Goal: Transaction & Acquisition: Subscribe to service/newsletter

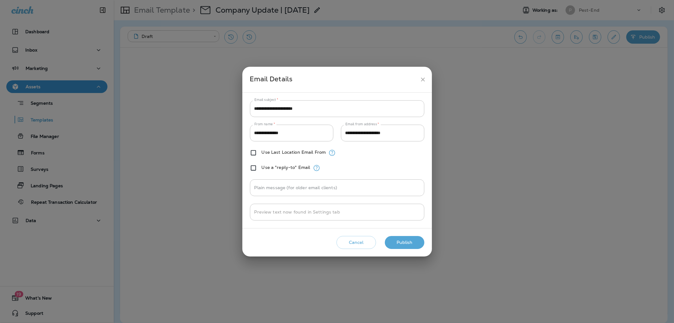
click at [424, 78] on icon "close" at bounding box center [423, 79] width 4 height 4
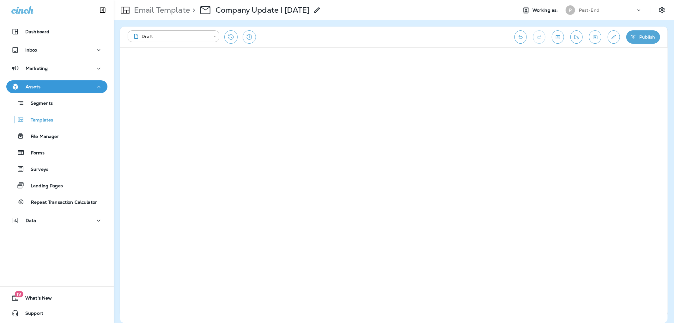
click at [646, 46] on div "**********" at bounding box center [394, 37] width 548 height 21
click at [647, 36] on button "Publish" at bounding box center [644, 36] width 34 height 13
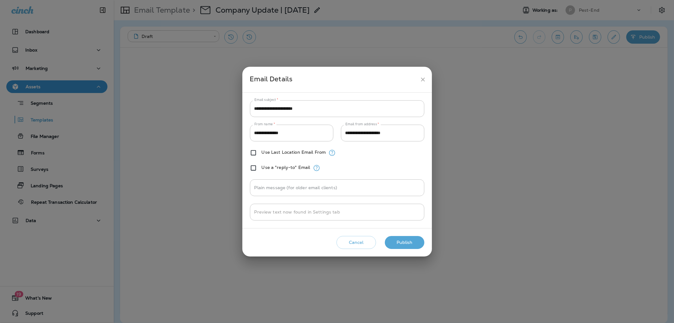
click at [397, 238] on button "Publish" at bounding box center [405, 242] width 40 height 13
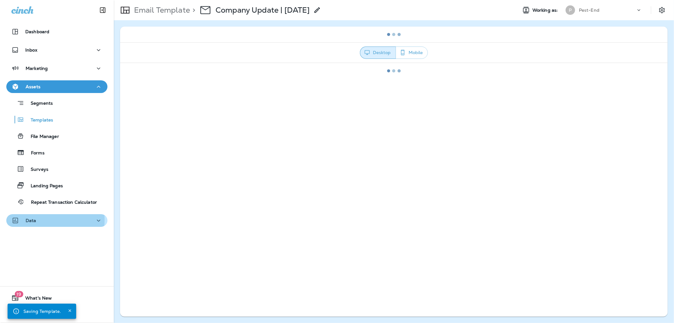
click at [30, 220] on p "Data" at bounding box center [31, 220] width 11 height 5
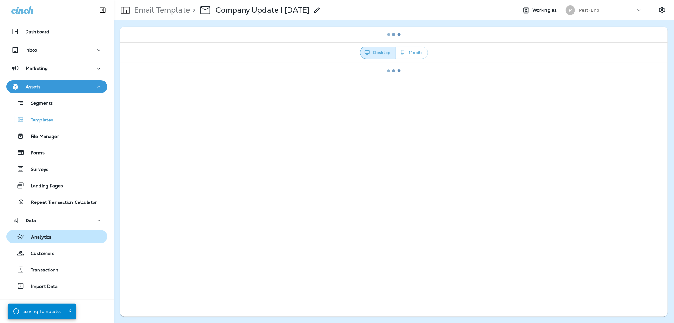
scroll to position [13, 0]
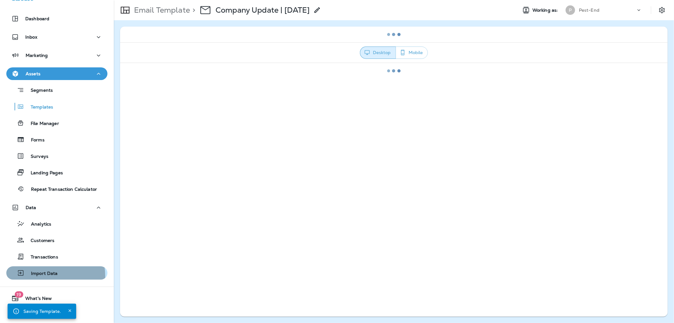
click at [44, 275] on p "Import Data" at bounding box center [41, 274] width 33 height 6
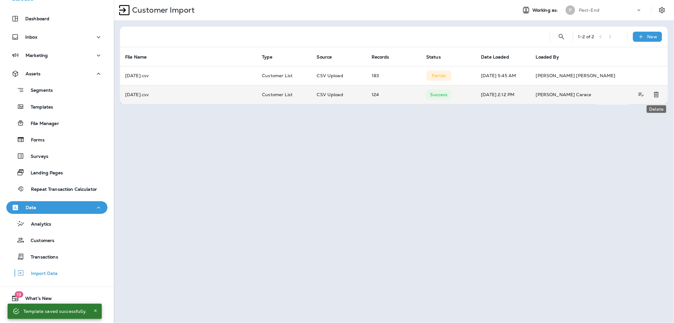
click at [656, 94] on icon "Delete" at bounding box center [657, 95] width 8 height 8
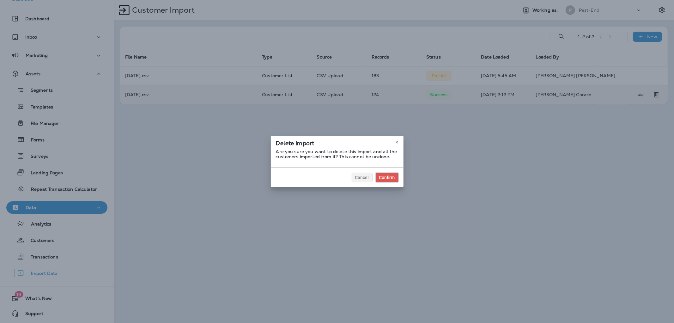
click at [383, 179] on div "Confirm" at bounding box center [387, 177] width 16 height 4
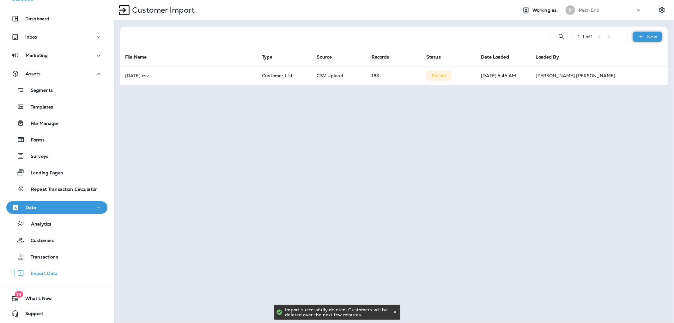
click at [641, 38] on icon at bounding box center [641, 37] width 7 height 6
click at [633, 51] on p "Customer list" at bounding box center [628, 53] width 29 height 5
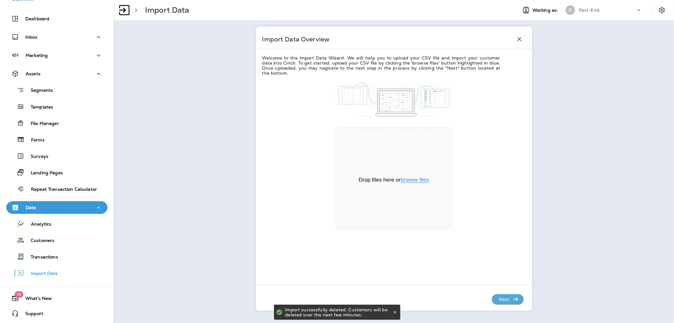
click at [424, 182] on button "browse files" at bounding box center [415, 180] width 28 height 6
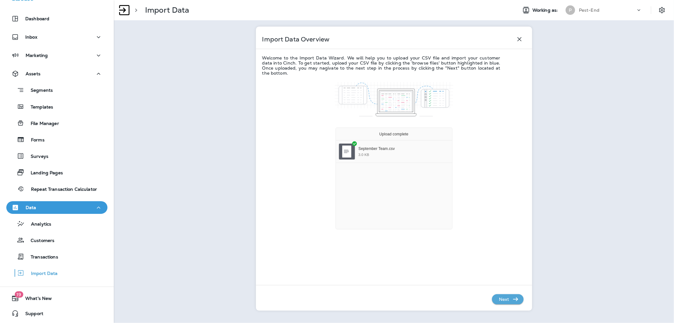
click at [503, 302] on p "Next" at bounding box center [504, 299] width 15 height 10
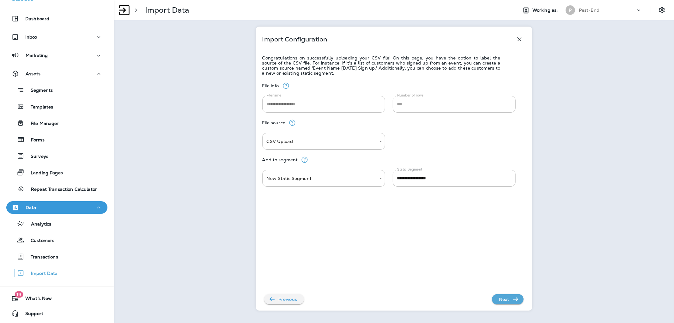
click at [503, 300] on p "Next" at bounding box center [504, 299] width 15 height 10
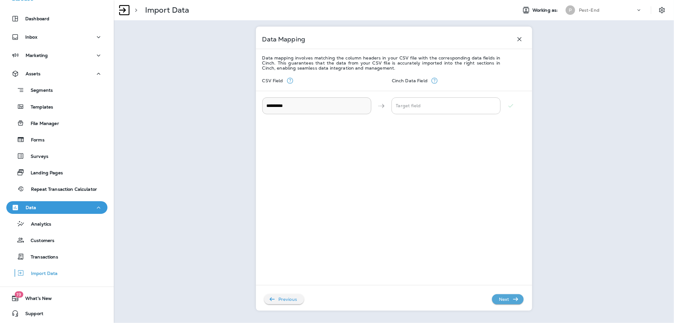
click at [503, 300] on p "Next" at bounding box center [504, 299] width 15 height 10
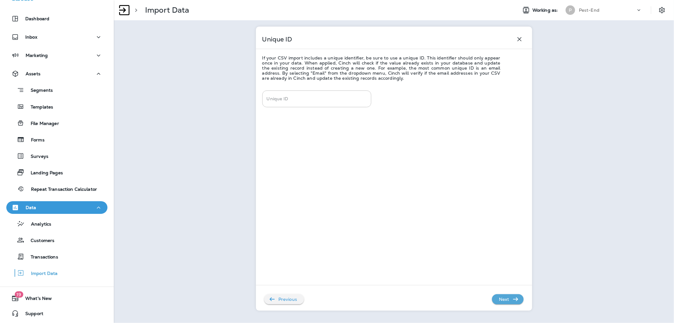
click at [503, 300] on p "Next" at bounding box center [504, 299] width 15 height 10
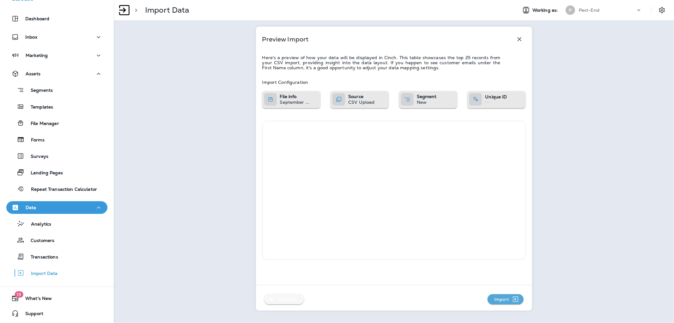
click at [286, 297] on p "Previous" at bounding box center [288, 299] width 24 height 10
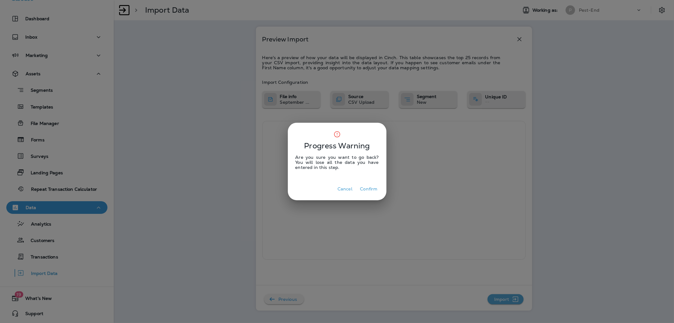
click at [370, 189] on button "Confirm" at bounding box center [369, 189] width 22 height 10
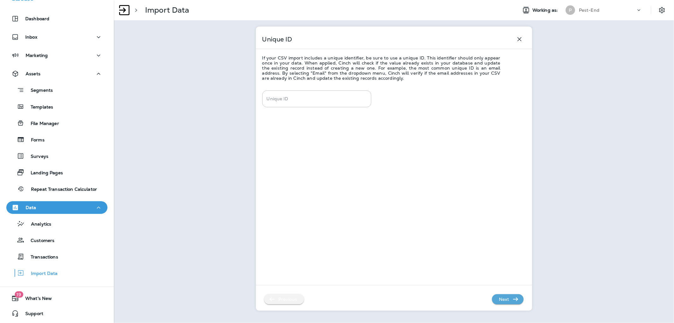
click at [295, 299] on p "Previous" at bounding box center [288, 299] width 24 height 10
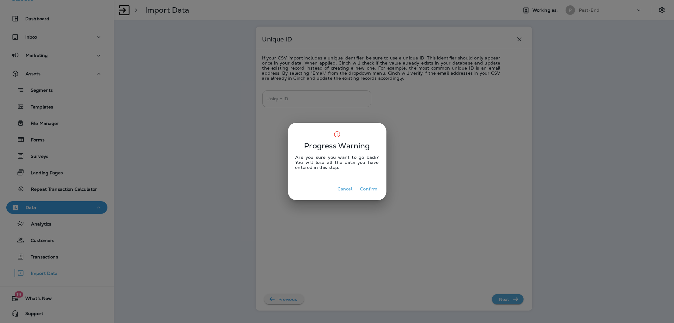
click at [363, 188] on button "Confirm" at bounding box center [369, 189] width 22 height 10
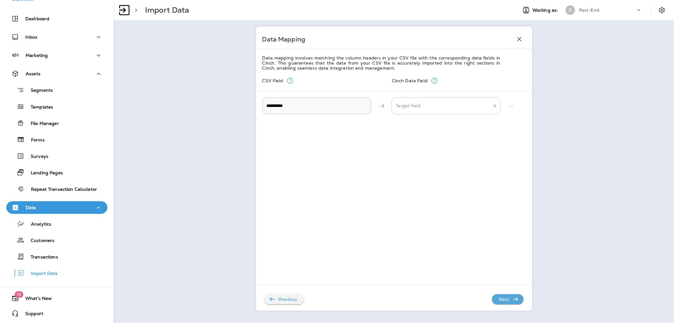
click at [412, 102] on EMAIL "Target field" at bounding box center [442, 105] width 94 height 11
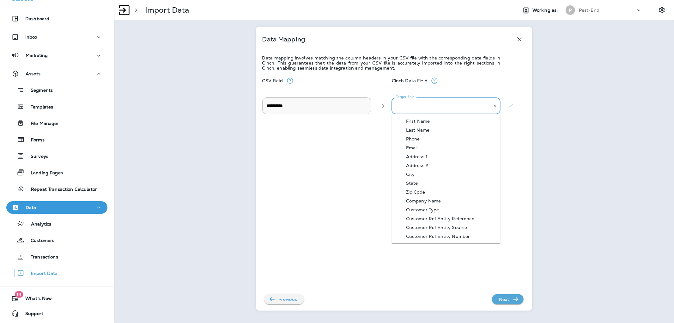
click at [423, 146] on div "Email" at bounding box center [412, 147] width 31 height 5
type EMAIL "*****"
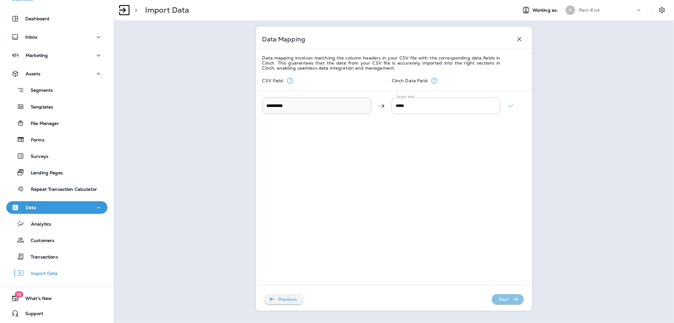
click at [503, 299] on p "Next" at bounding box center [504, 299] width 15 height 10
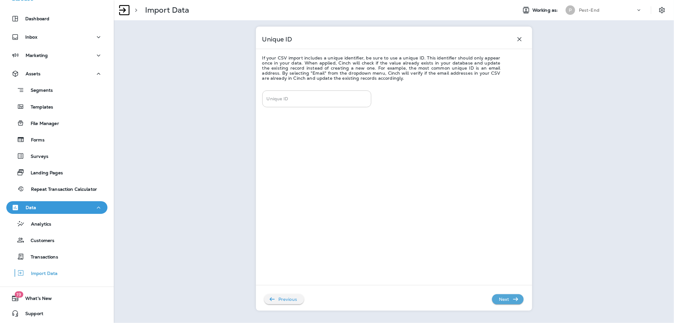
click at [503, 299] on p "Next" at bounding box center [504, 299] width 15 height 10
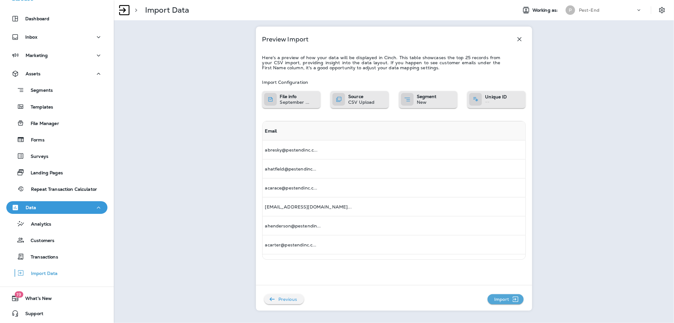
click at [503, 299] on p "Import" at bounding box center [502, 299] width 20 height 10
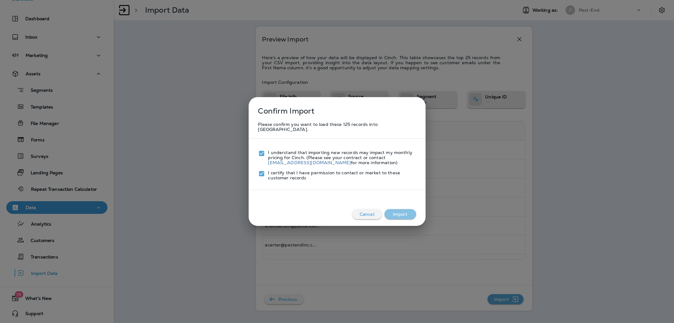
click at [396, 209] on button "Import" at bounding box center [401, 214] width 32 height 10
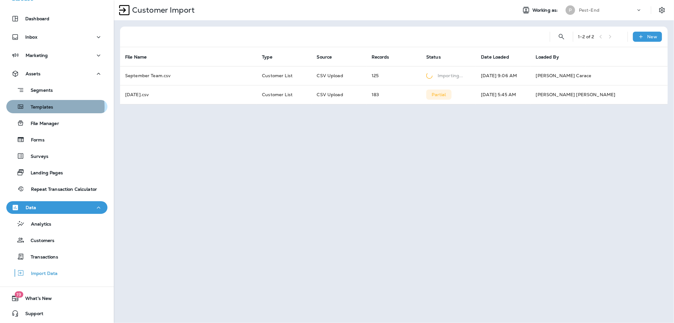
click at [48, 107] on p "Templates" at bounding box center [38, 107] width 29 height 6
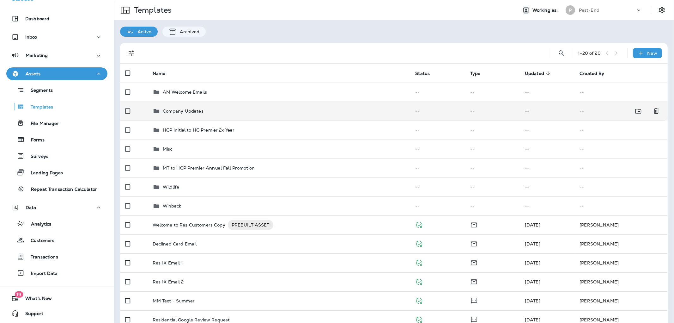
click at [200, 109] on p "Company Updates" at bounding box center [183, 110] width 41 height 5
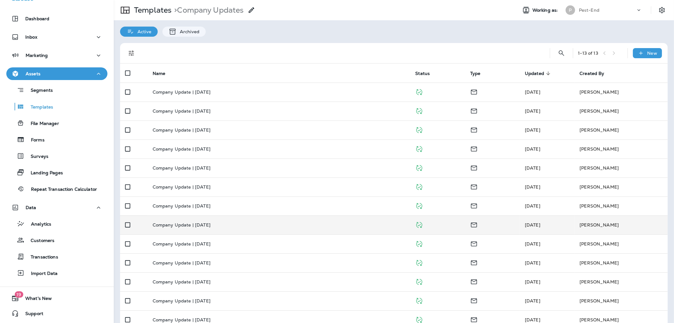
scroll to position [13, 0]
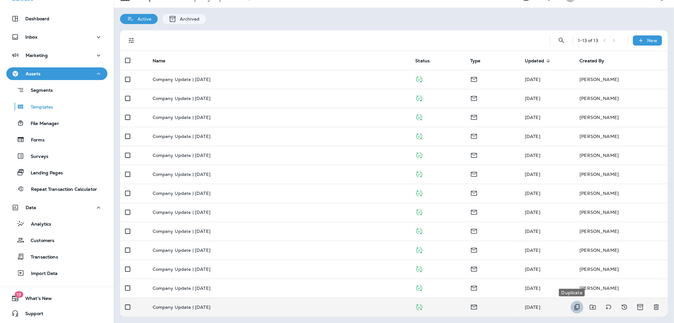
click at [575, 308] on icon "Duplicate" at bounding box center [577, 307] width 5 height 6
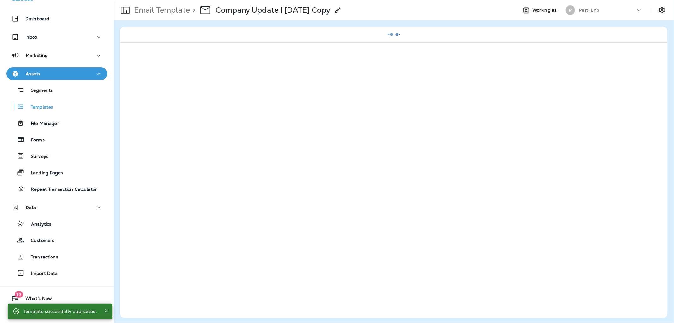
click at [341, 10] on use at bounding box center [337, 9] width 5 height 5
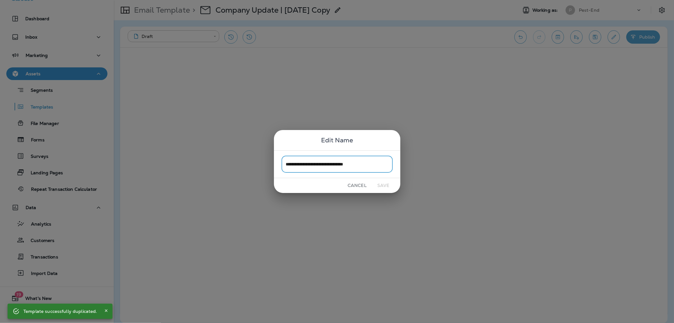
click at [383, 165] on input "**********" at bounding box center [337, 164] width 111 height 17
drag, startPoint x: 376, startPoint y: 165, endPoint x: 327, endPoint y: 168, distance: 48.4
click at [327, 168] on input "**********" at bounding box center [337, 164] width 111 height 17
type input "**********"
click at [384, 184] on button "Save" at bounding box center [384, 186] width 24 height 10
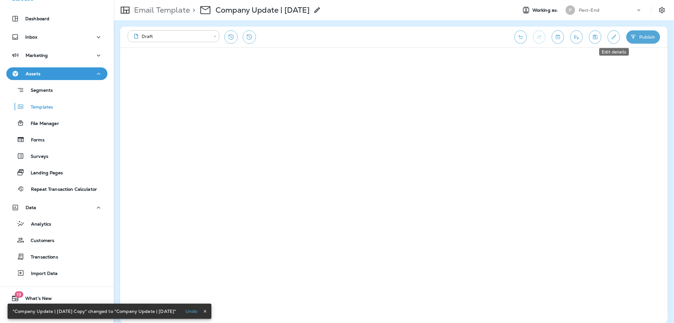
click at [611, 39] on icon "Edit details" at bounding box center [614, 37] width 7 height 6
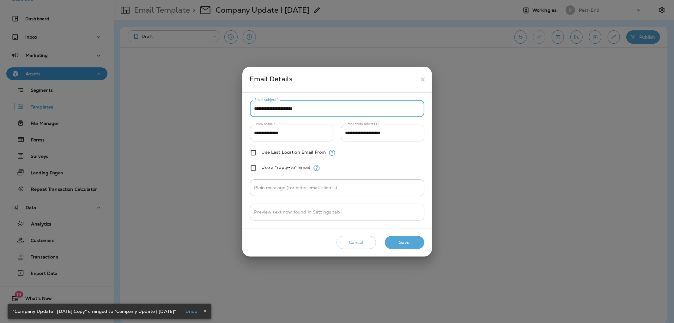
drag, startPoint x: 277, startPoint y: 108, endPoint x: 183, endPoint y: 108, distance: 93.9
click at [187, 108] on div "**********" at bounding box center [337, 161] width 674 height 323
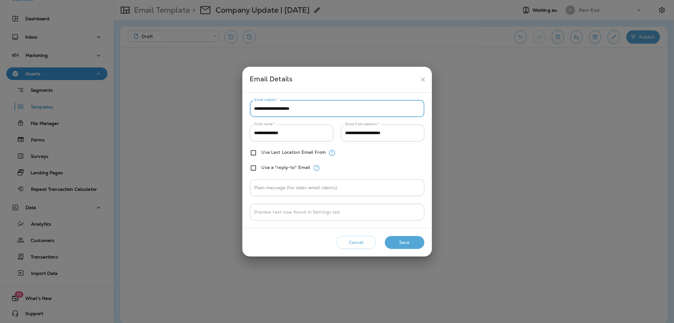
type input "**********"
click at [417, 246] on button "Save" at bounding box center [405, 242] width 40 height 13
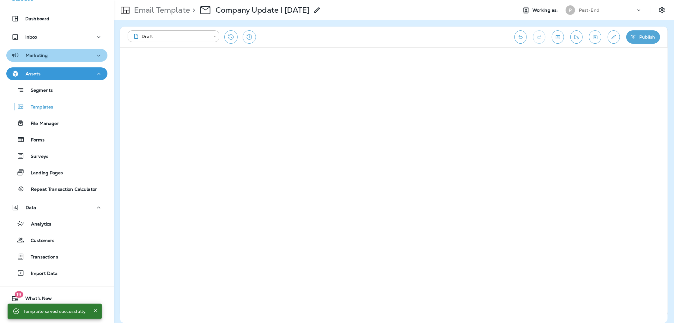
click at [58, 55] on div "Marketing" at bounding box center [56, 56] width 91 height 8
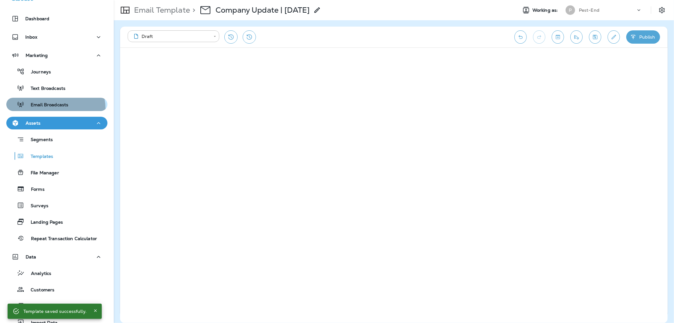
click at [50, 109] on button "Email Broadcasts" at bounding box center [56, 104] width 101 height 13
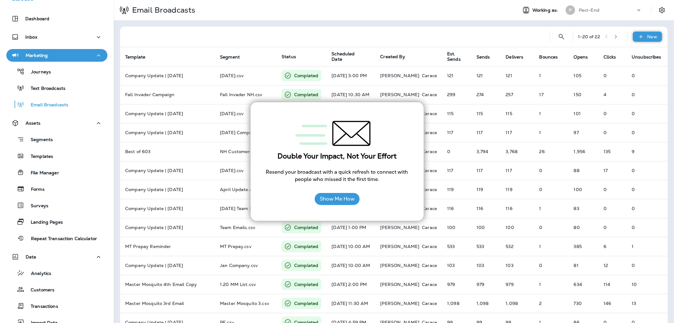
click at [648, 38] on p "New" at bounding box center [653, 36] width 10 height 5
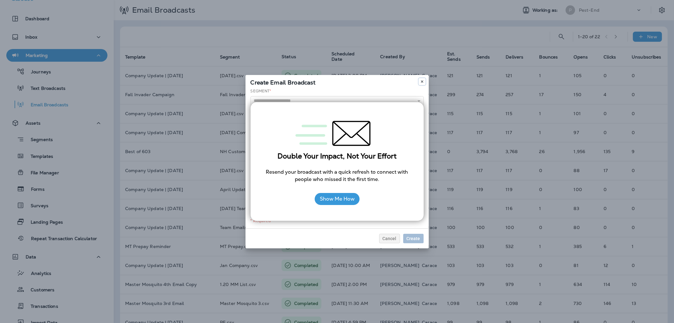
drag, startPoint x: 424, startPoint y: 81, endPoint x: 383, endPoint y: 138, distance: 70.3
click at [383, 0] on body "Dashboard Inbox Marketing Journeys Text Broadcasts Email Broadcasts Assets Segm…" at bounding box center [337, 0] width 674 height 0
click at [383, 138] on img at bounding box center [337, 133] width 95 height 37
click at [348, 201] on button "Show Me How" at bounding box center [337, 199] width 45 height 12
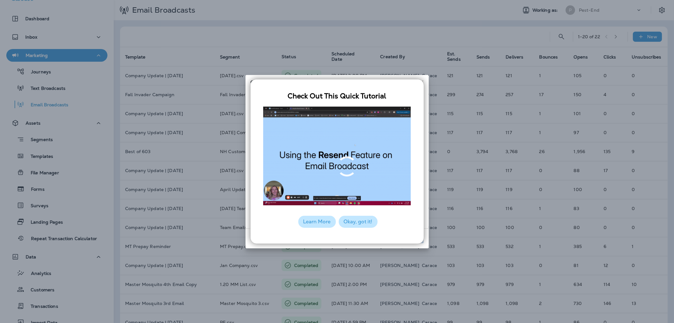
click at [355, 224] on button "Okay, got it!" at bounding box center [358, 222] width 39 height 12
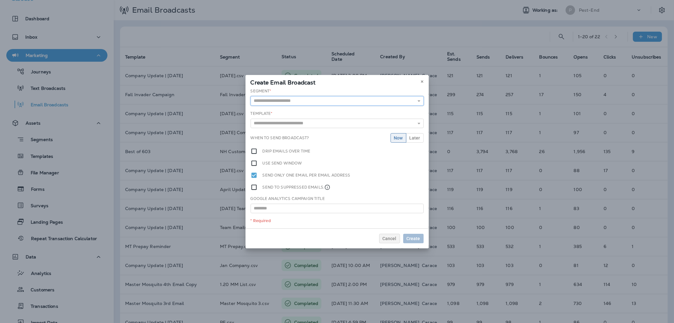
click at [305, 102] on input "text" at bounding box center [337, 100] width 173 height 9
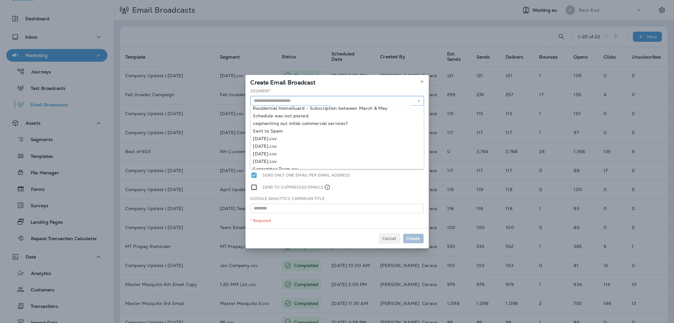
scroll to position [546, 0]
type input "**********"
click at [284, 162] on div "**********" at bounding box center [337, 158] width 183 height 140
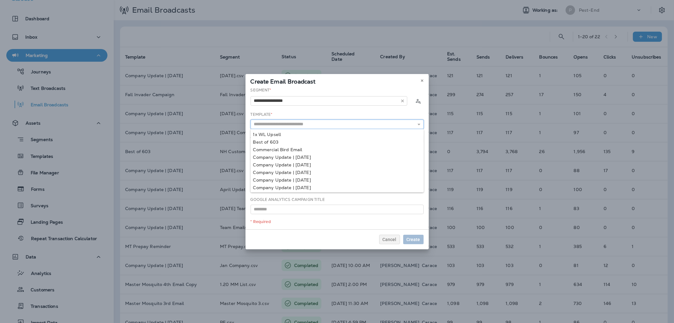
click at [305, 125] on input "text" at bounding box center [337, 124] width 173 height 9
type input "**********"
click at [305, 161] on div "**********" at bounding box center [337, 158] width 183 height 142
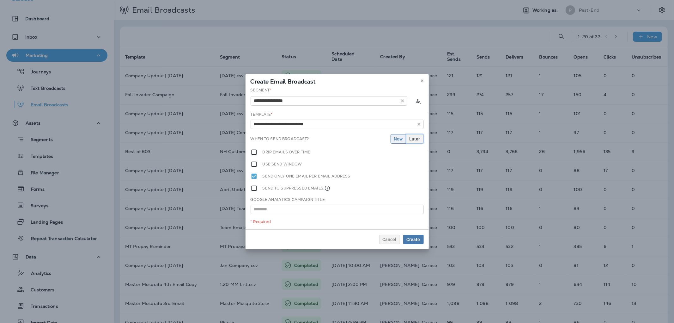
click at [413, 137] on span "Later" at bounding box center [415, 139] width 11 height 4
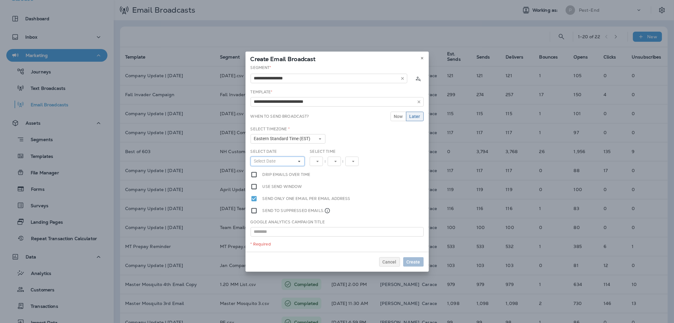
click at [289, 162] on button "Select Date" at bounding box center [278, 161] width 54 height 9
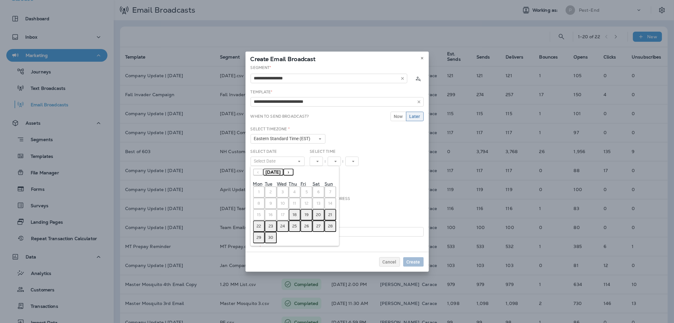
click at [305, 212] on abbr "19" at bounding box center [307, 214] width 4 height 5
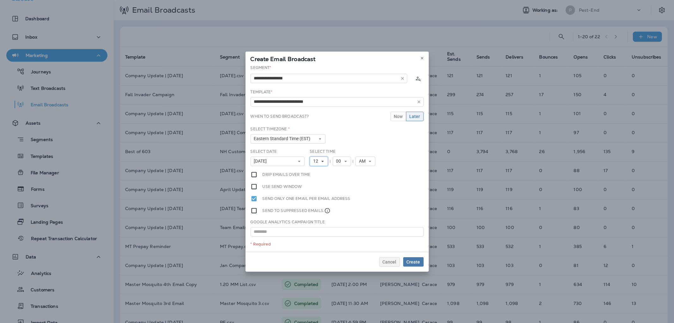
click at [324, 162] on icon at bounding box center [323, 161] width 4 height 4
click at [371, 160] on button "AM" at bounding box center [366, 161] width 20 height 9
click at [365, 175] on link "PM" at bounding box center [366, 179] width 20 height 8
click at [319, 172] on link "1" at bounding box center [319, 172] width 18 height 8
click at [386, 184] on div "Use send window" at bounding box center [337, 186] width 173 height 7
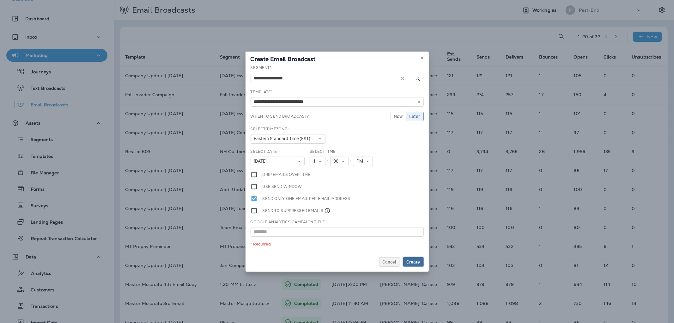
click at [413, 263] on span "Create" at bounding box center [414, 262] width 14 height 4
